Goal: Task Accomplishment & Management: Manage account settings

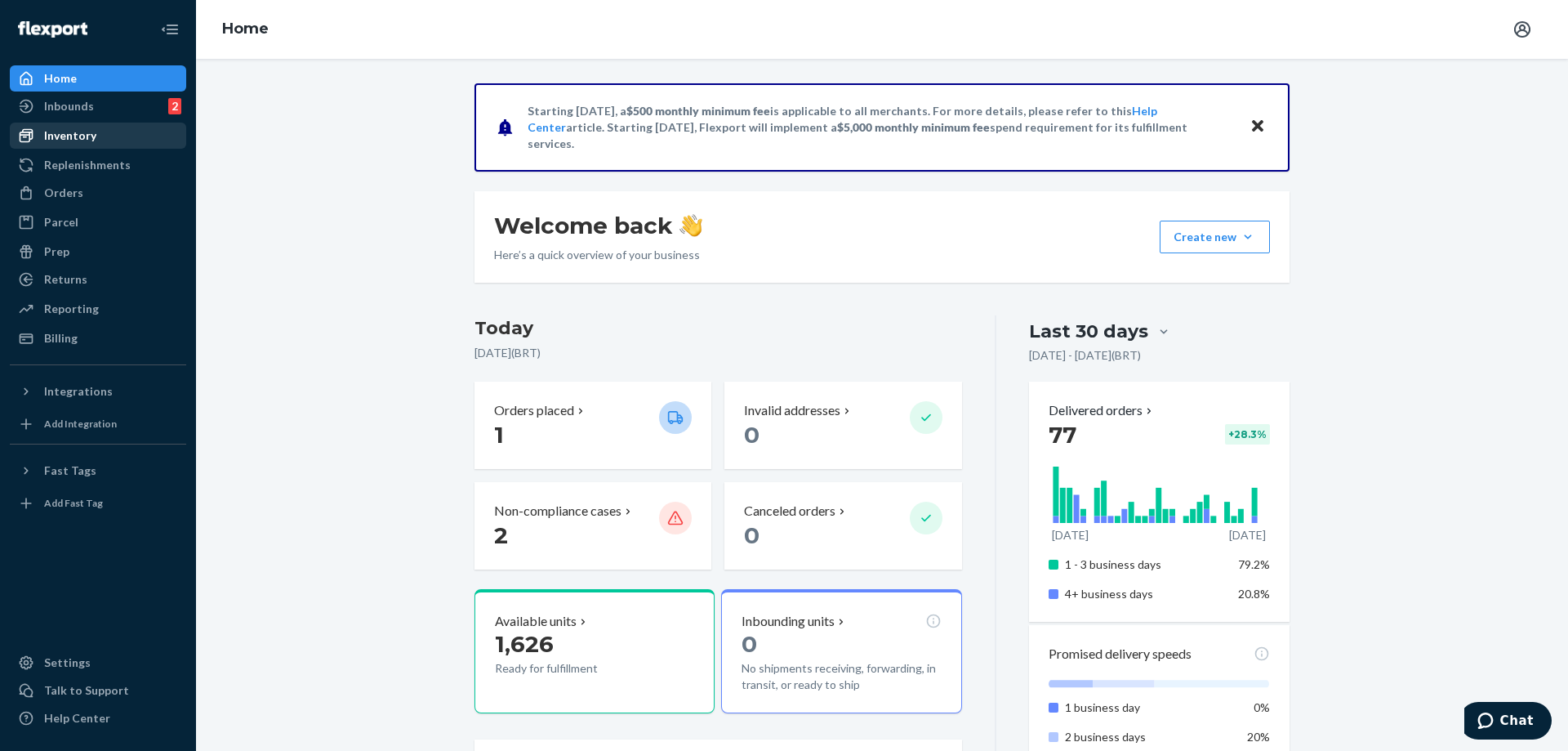
click at [86, 140] on div "Inventory" at bounding box center [70, 136] width 52 height 17
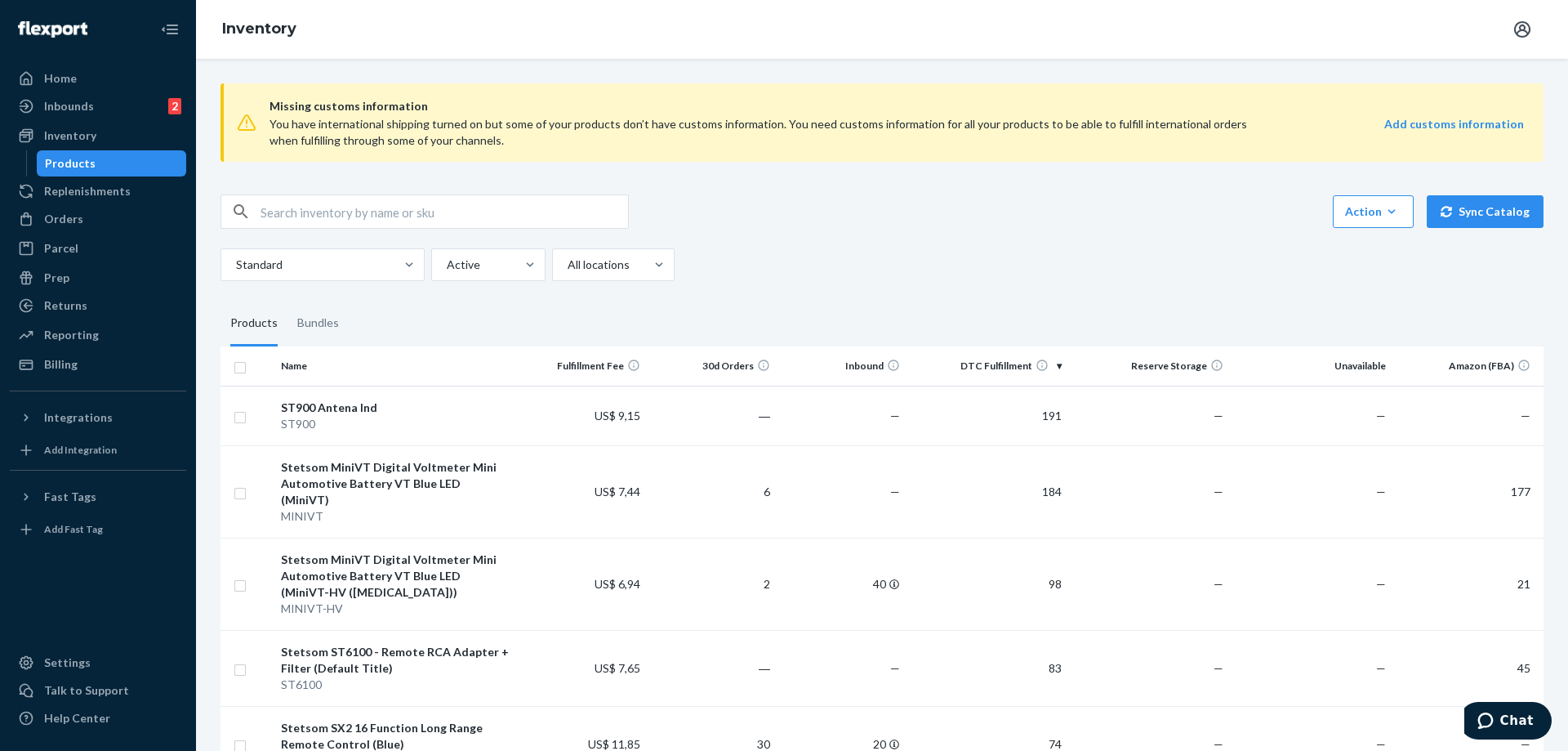
click at [926, 229] on div "Action Create product Create bundle Sync Catalog Standard Active All locations" at bounding box center [882, 238] width 1324 height 86
